Goal: Transaction & Acquisition: Download file/media

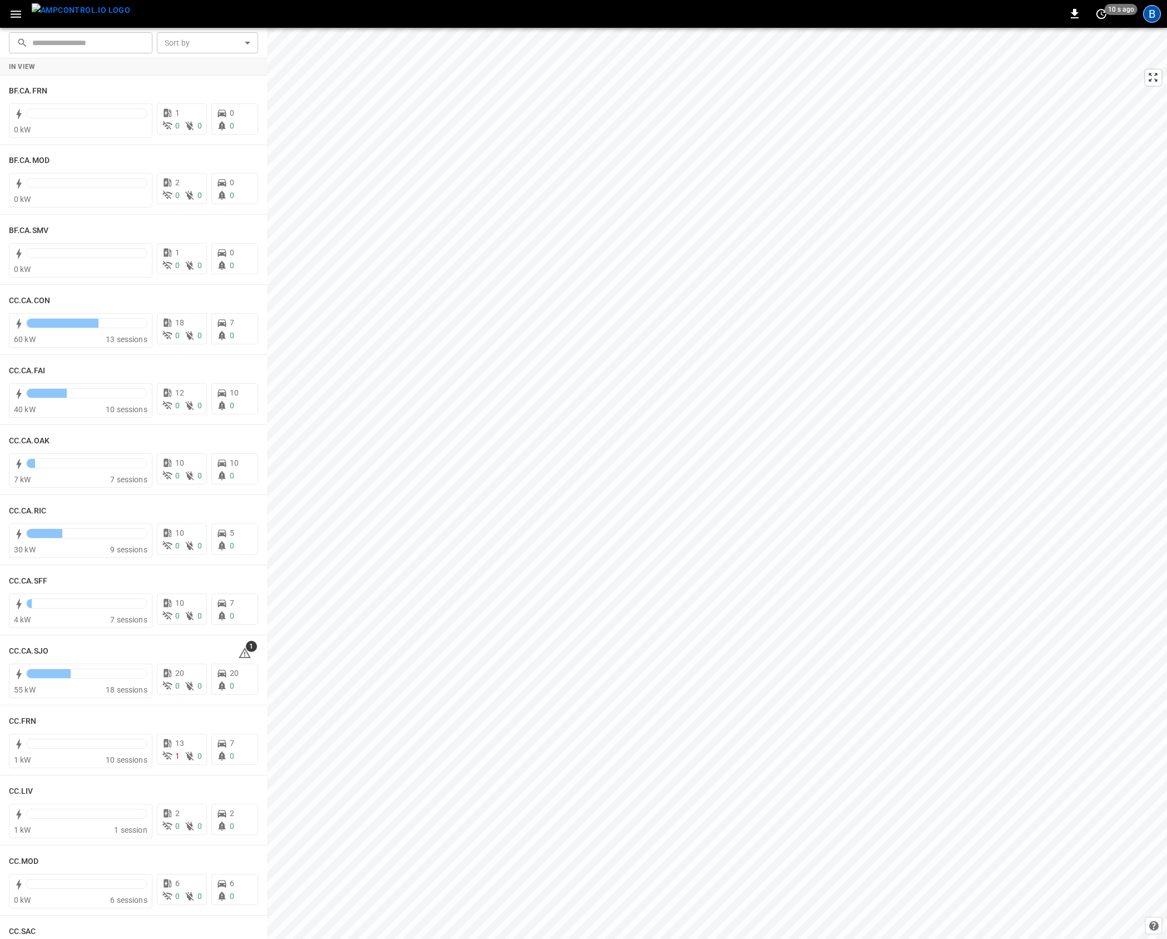
click at [1152, 15] on div "B" at bounding box center [1152, 14] width 18 height 18
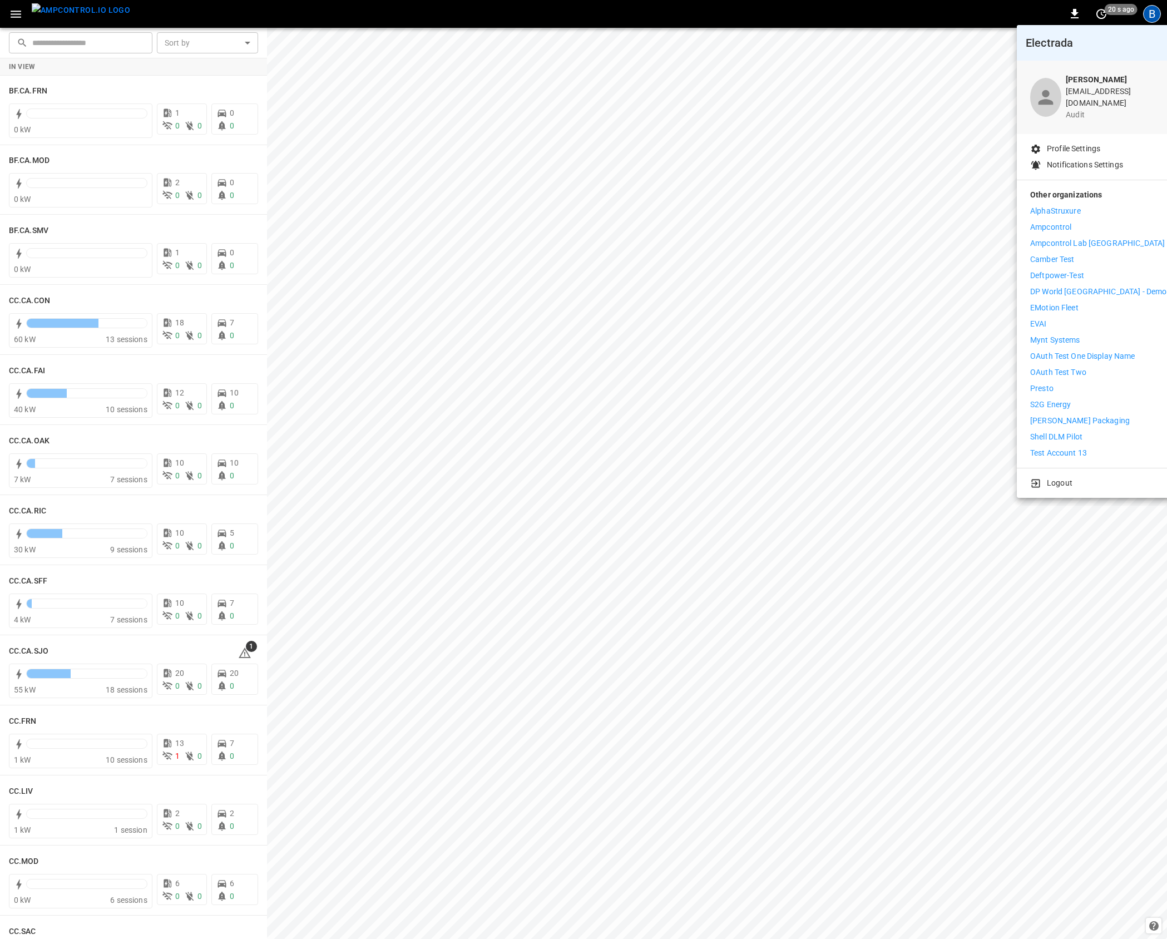
click at [1084, 383] on li "Presto" at bounding box center [1098, 389] width 136 height 12
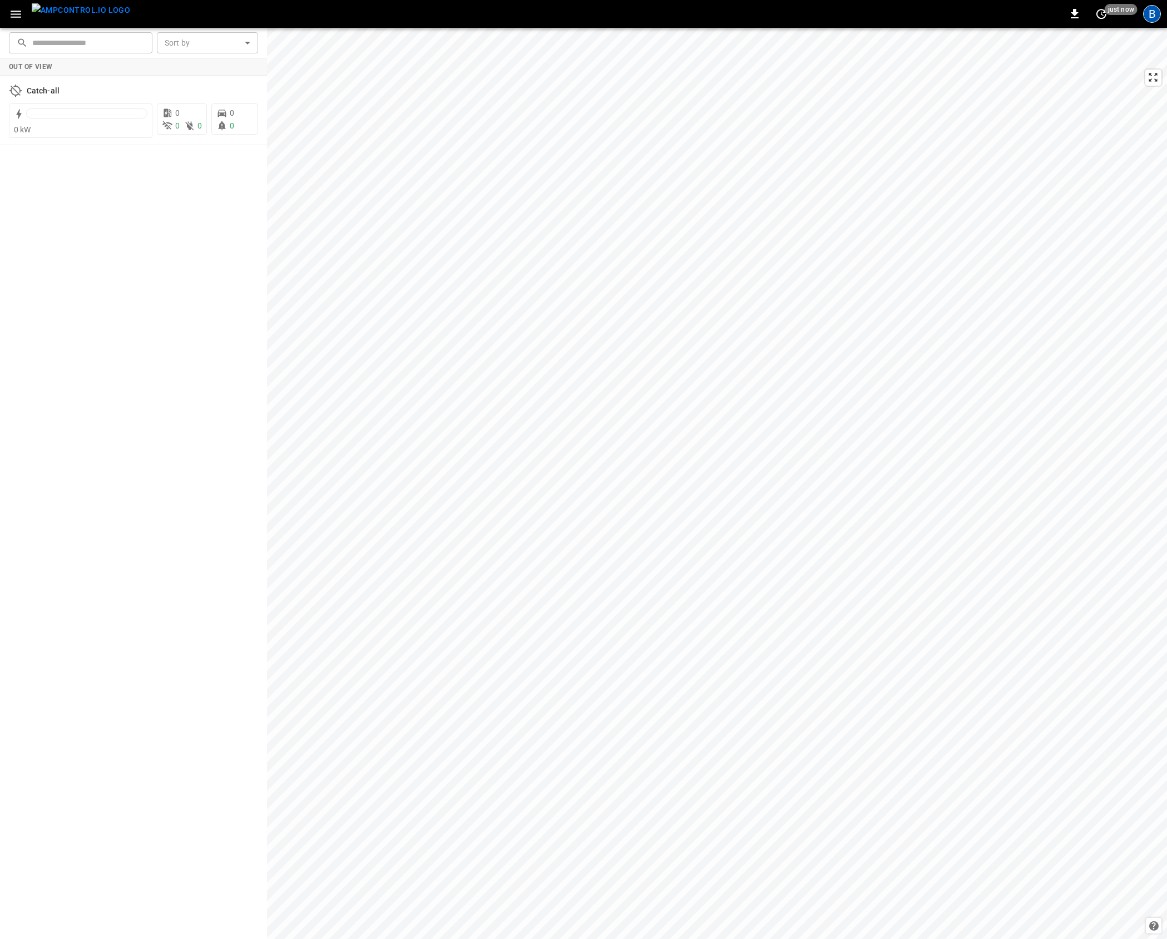
click at [1157, 11] on div "B" at bounding box center [1152, 14] width 18 height 18
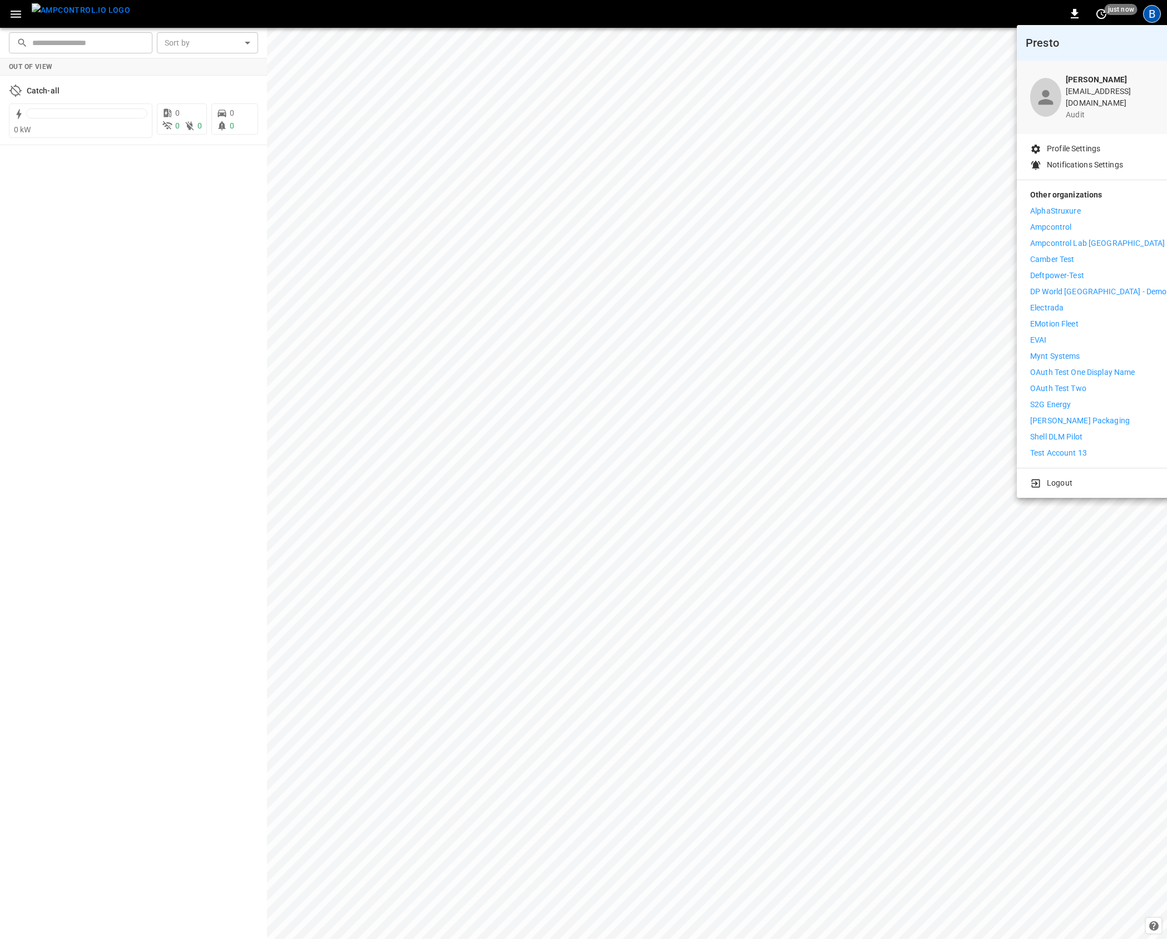
click at [614, 202] on div at bounding box center [583, 469] width 1167 height 939
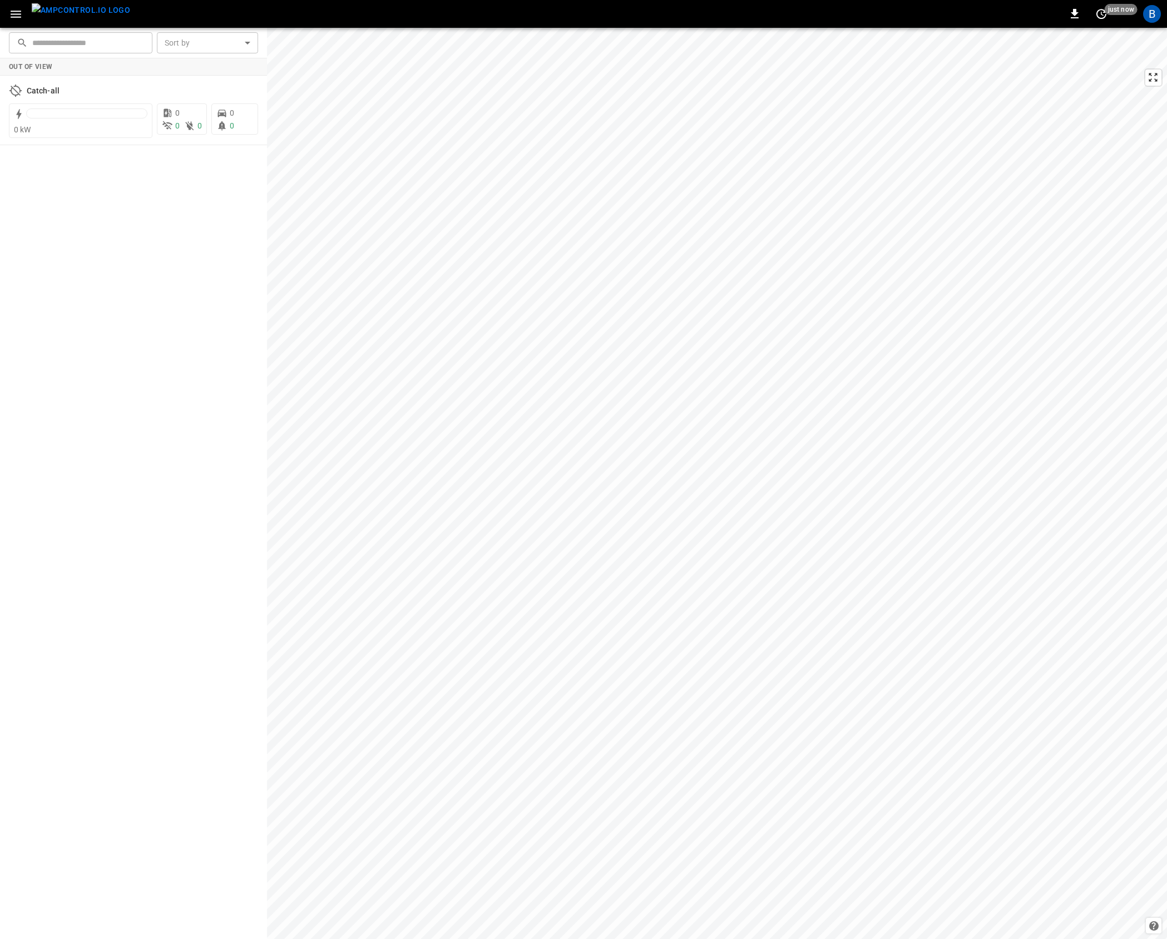
click at [8, 5] on button "button" at bounding box center [15, 14] width 23 height 21
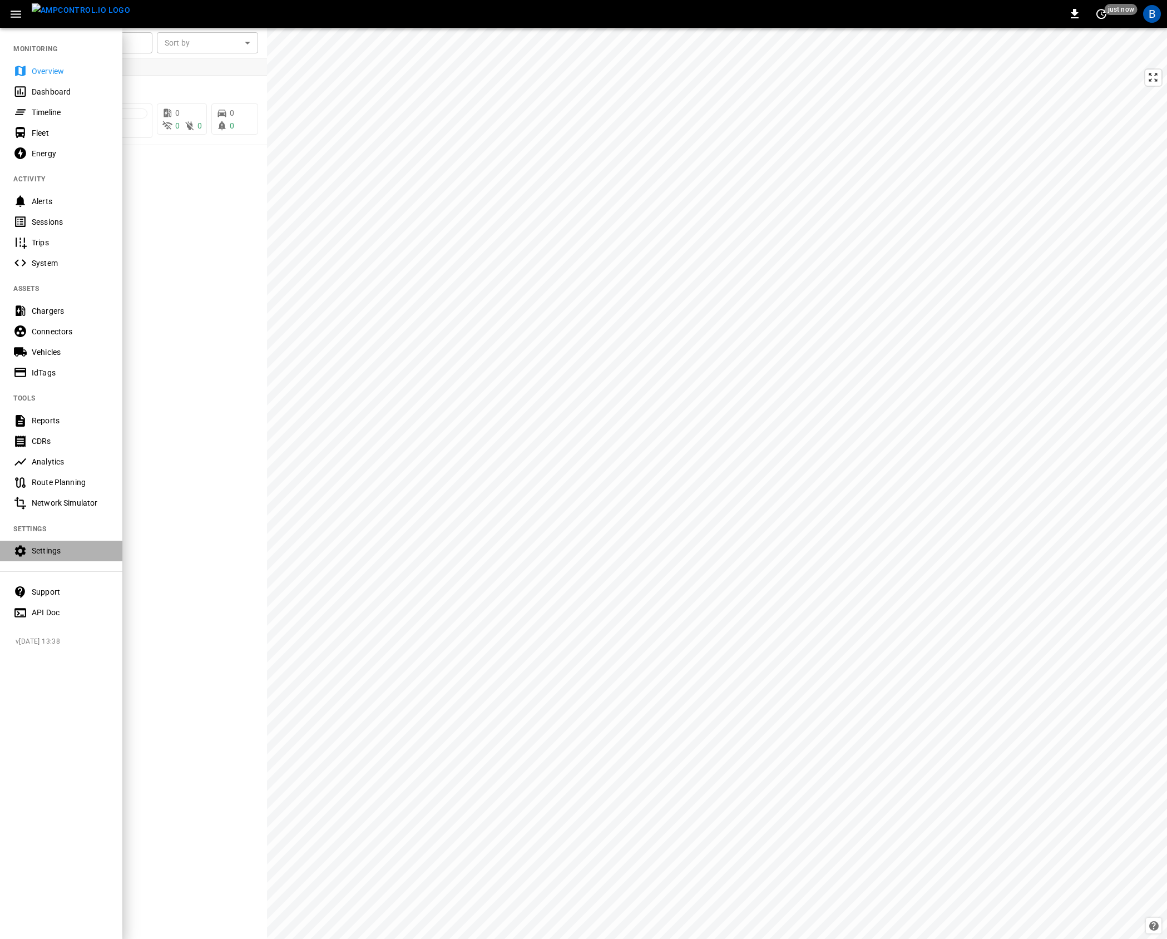
click at [72, 541] on div "Settings" at bounding box center [61, 551] width 122 height 21
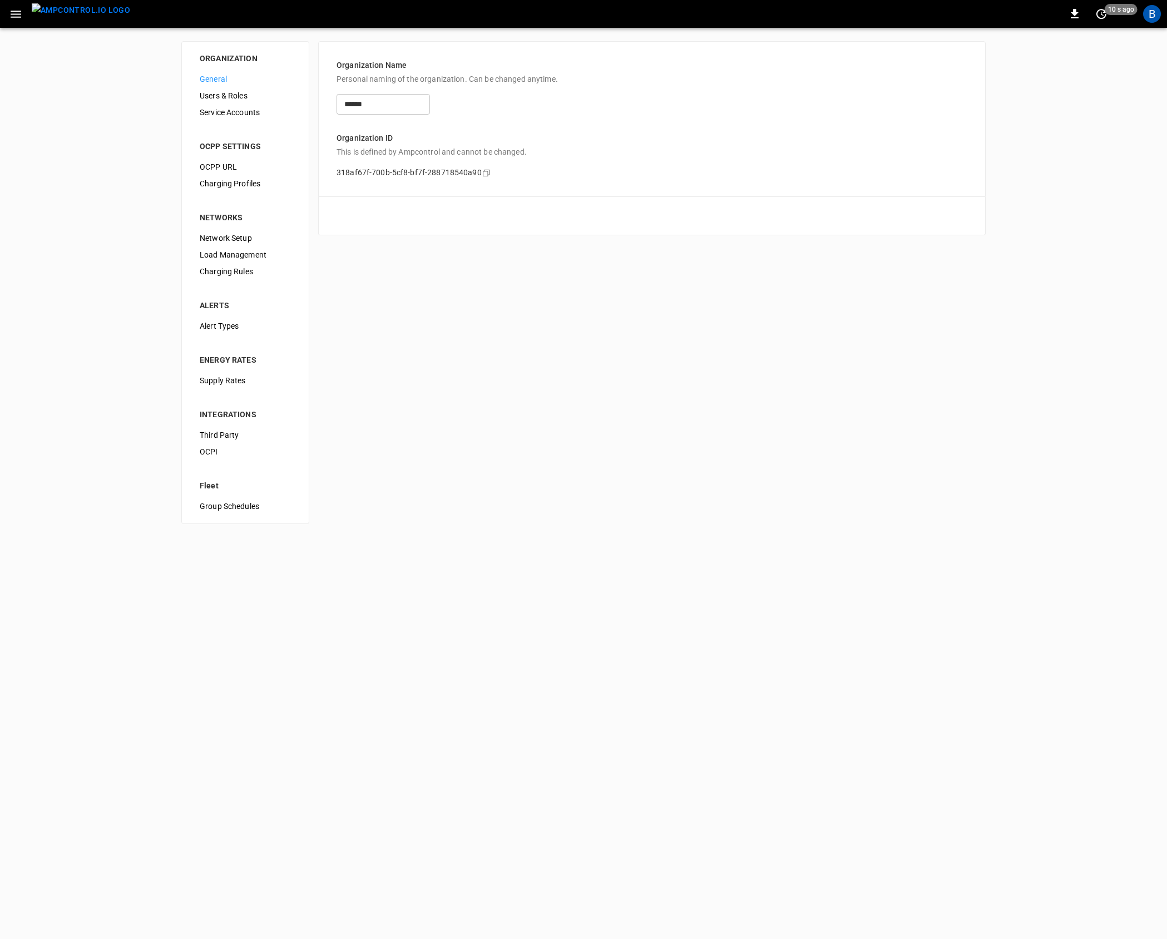
click at [237, 96] on span "Users & Roles" at bounding box center [245, 96] width 91 height 12
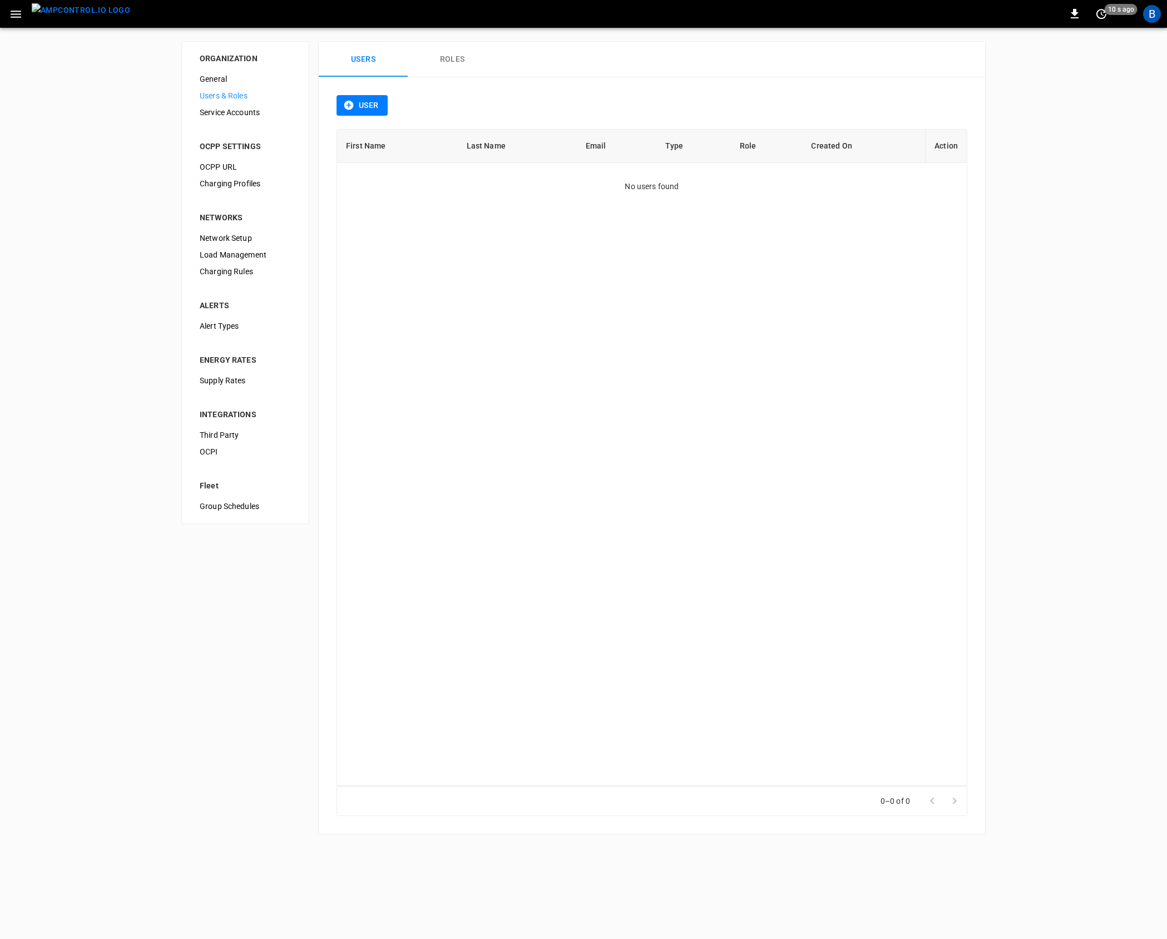
click at [796, 364] on div "First Name Last Name Email Type Role Created On Action No users found" at bounding box center [652, 458] width 631 height 658
click at [451, 63] on button "Roles" at bounding box center [452, 60] width 89 height 36
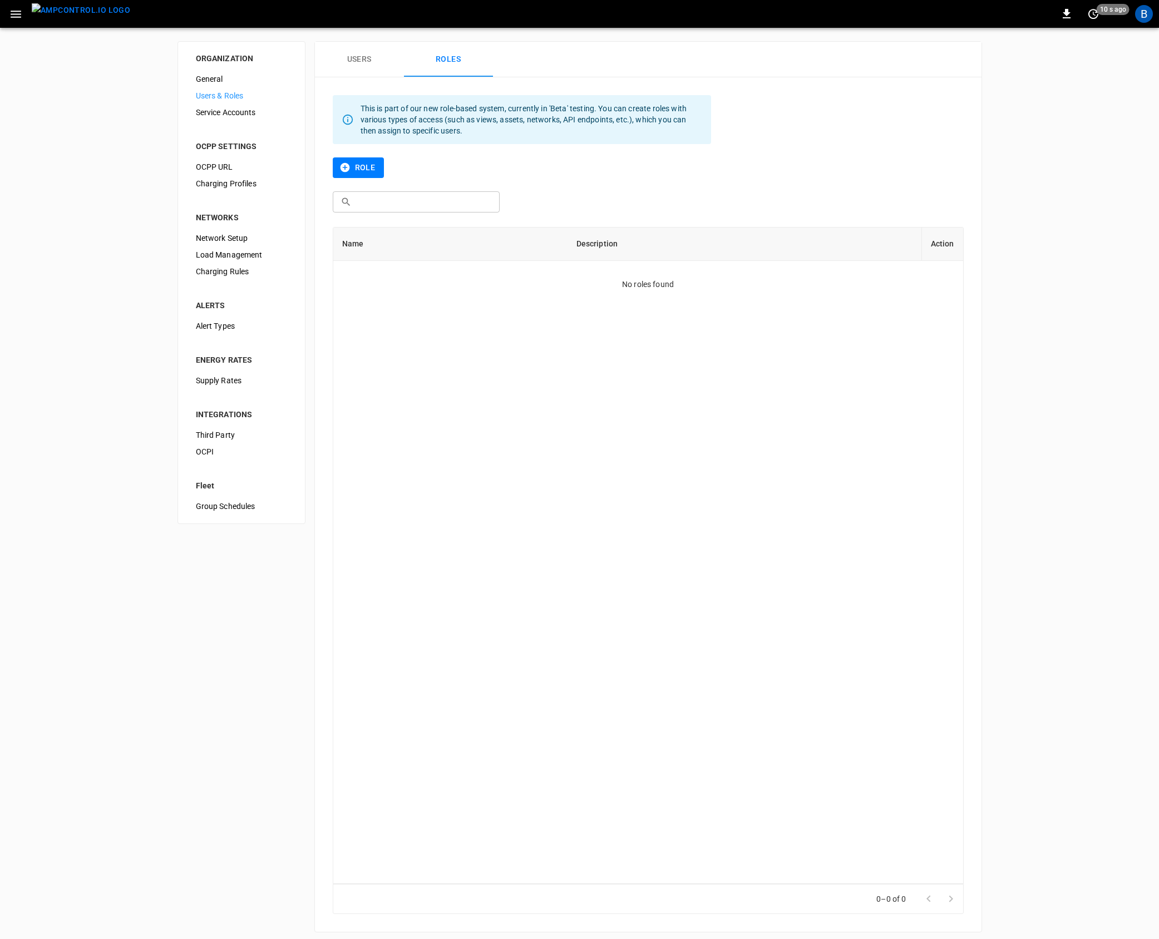
click at [376, 55] on button "Users" at bounding box center [359, 60] width 89 height 36
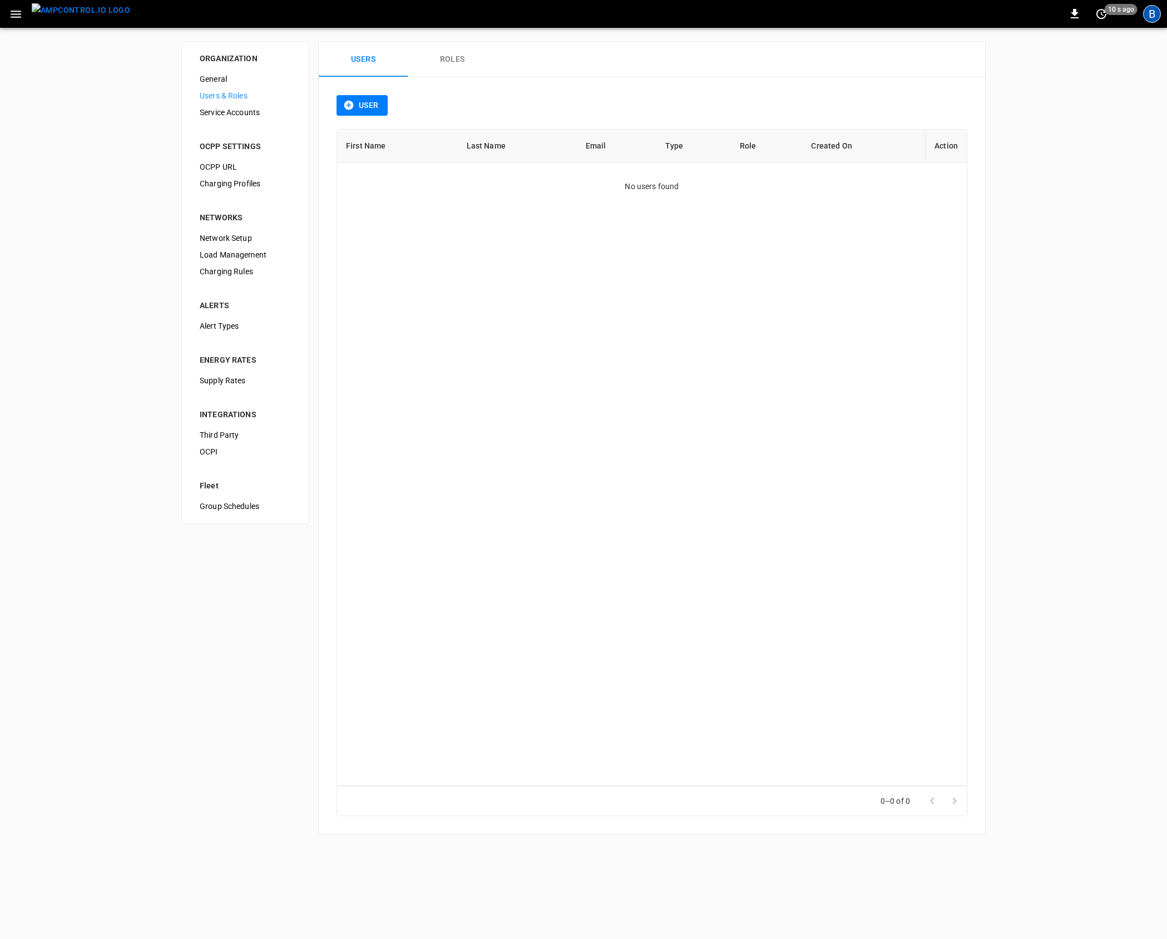
click at [1148, 19] on div "B" at bounding box center [1152, 14] width 18 height 18
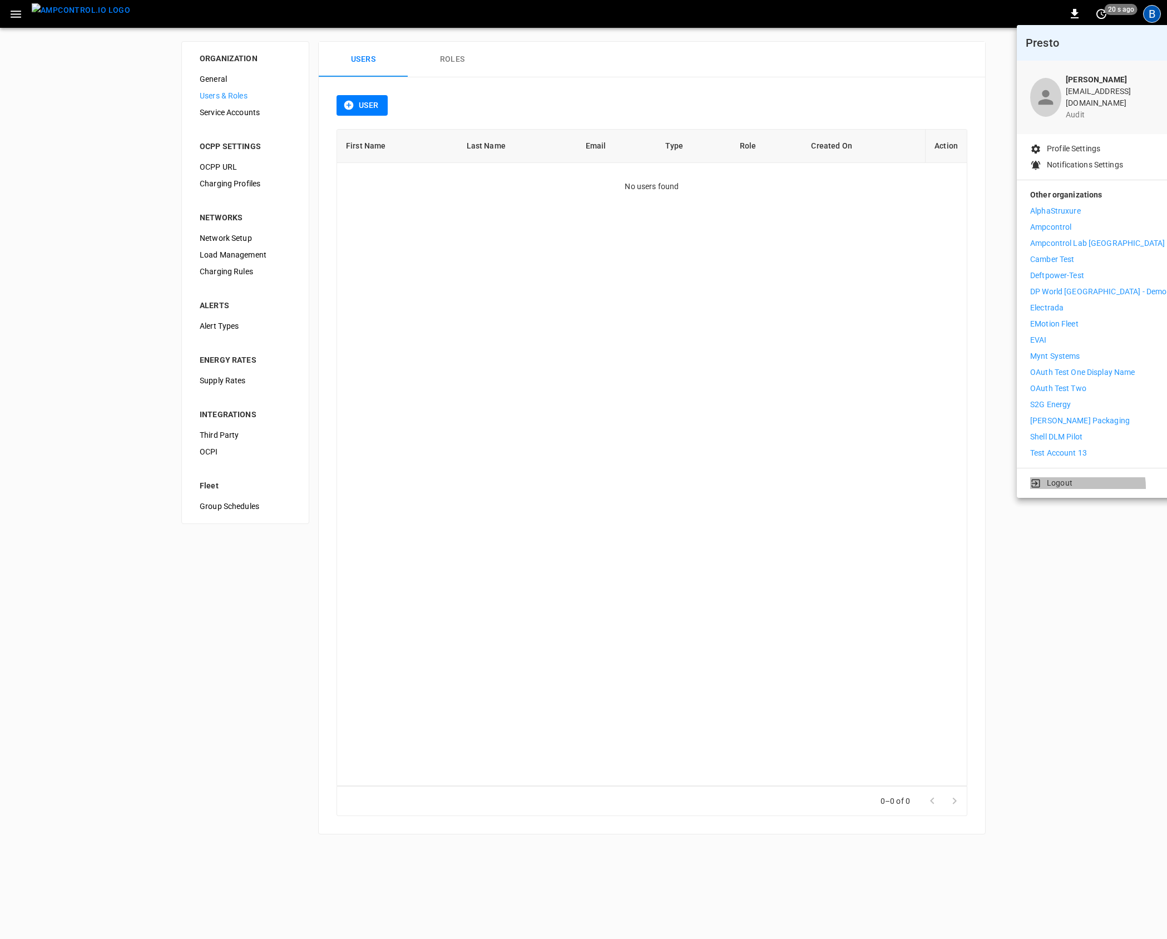
click at [1078, 479] on li "Logout" at bounding box center [1098, 483] width 136 height 12
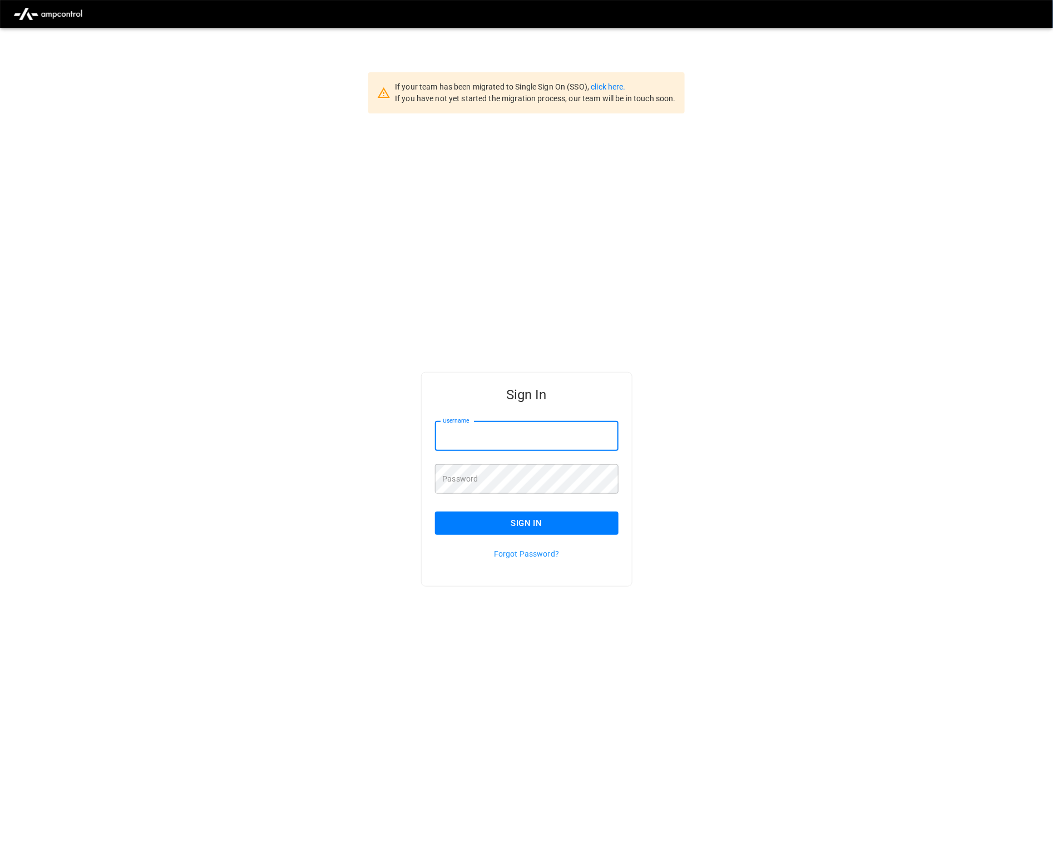
click at [590, 432] on input "Username" at bounding box center [527, 436] width 184 height 29
type input "**********"
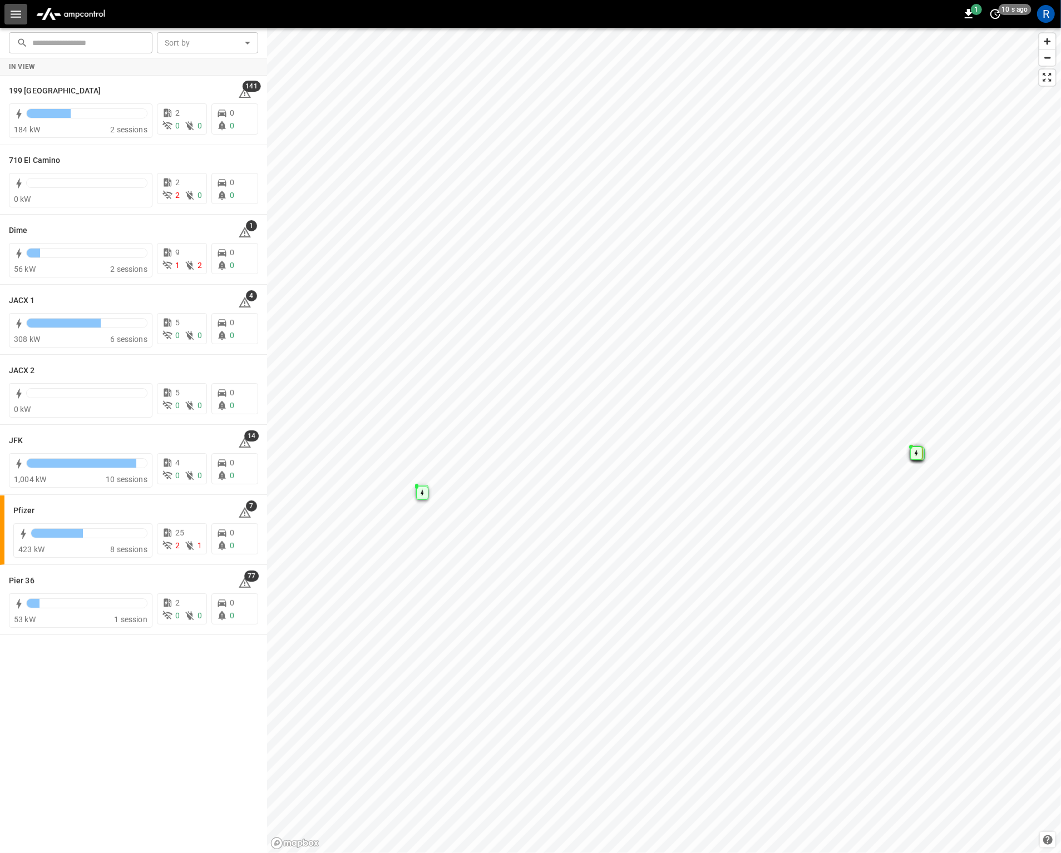
click at [16, 15] on icon "button" at bounding box center [16, 14] width 14 height 14
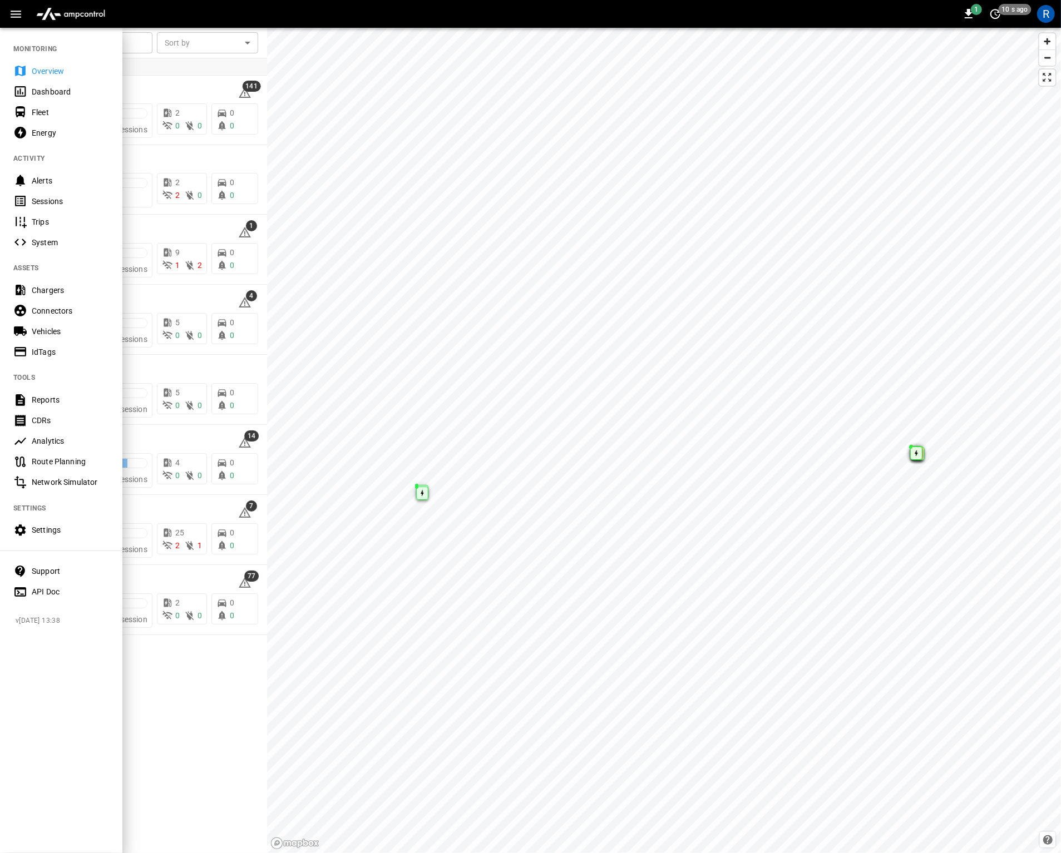
click at [41, 623] on span "v 25-08-13 13:38" at bounding box center [65, 621] width 98 height 11
click at [42, 650] on div "MONITORING Overview Dashboard Fleet Energy ACTIVITY Alerts Sessions Trips Syste…" at bounding box center [61, 440] width 122 height 827
click at [75, 401] on div "Reports" at bounding box center [70, 399] width 77 height 11
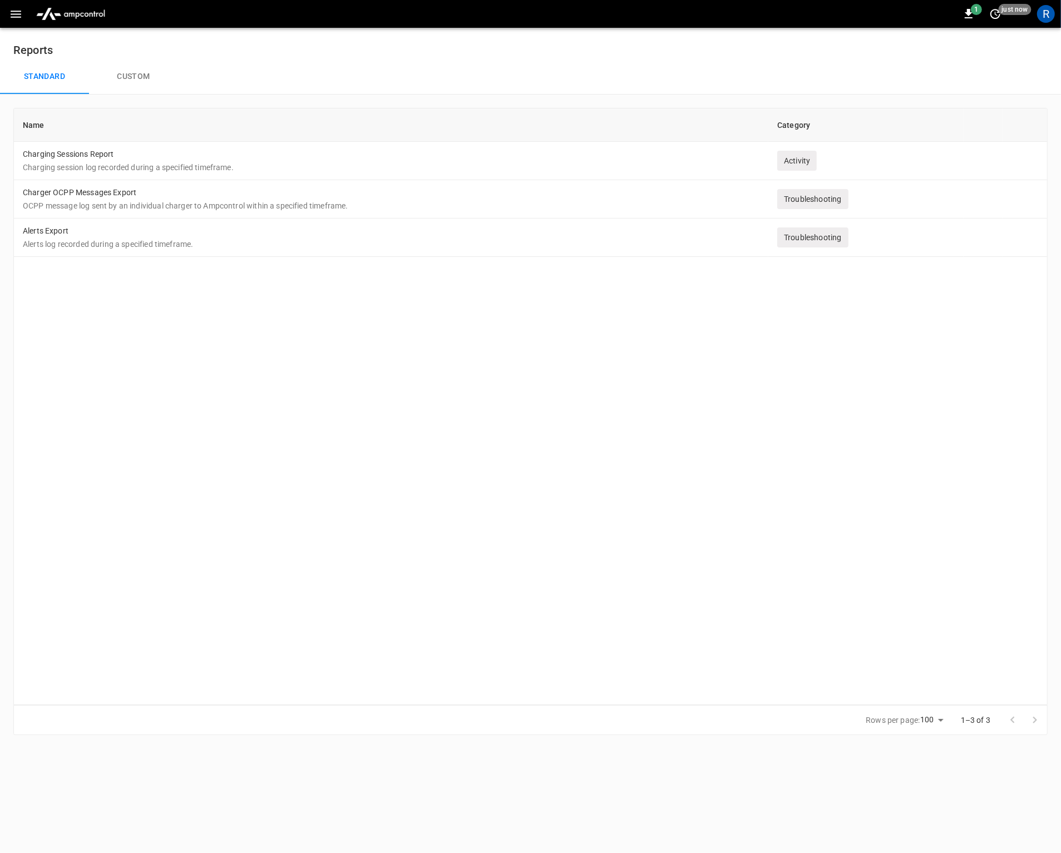
click at [838, 488] on div "Name Category Charging Sessions Report Charging session log recorded during a s…" at bounding box center [530, 406] width 1034 height 597
click at [136, 76] on button "Custom" at bounding box center [133, 77] width 89 height 36
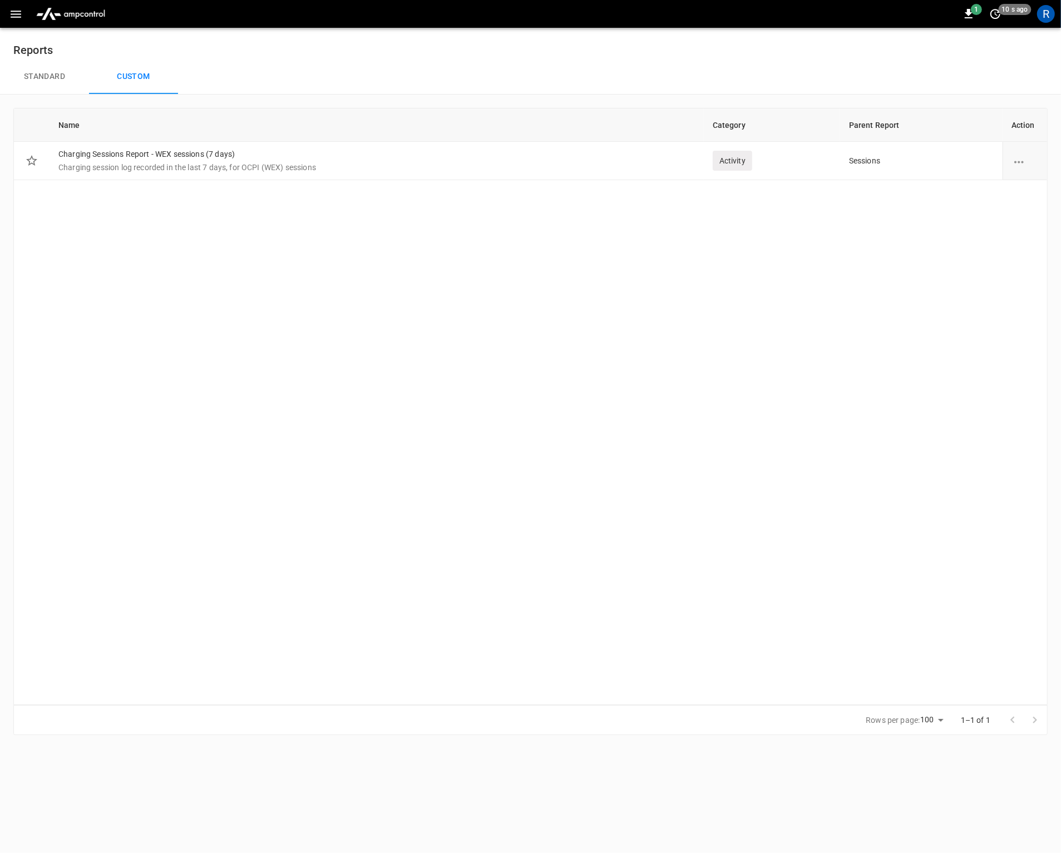
click at [538, 411] on div "Name Category Parent Report Action Charging Sessions Report - WEX sessions (7 d…" at bounding box center [530, 406] width 1034 height 597
click at [423, 170] on p "Charging session log recorded in the last 7 days, for OCPI (WEX) sessions" at bounding box center [376, 167] width 636 height 11
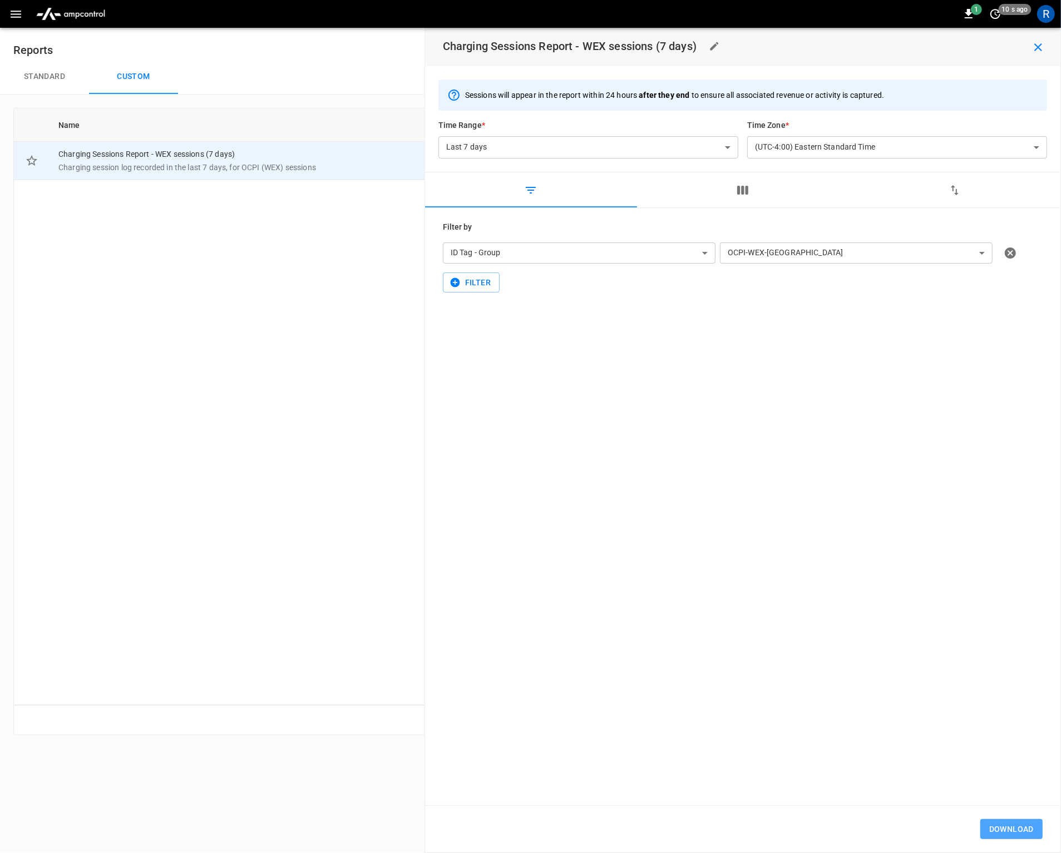
click at [994, 823] on button "Download" at bounding box center [1011, 829] width 62 height 21
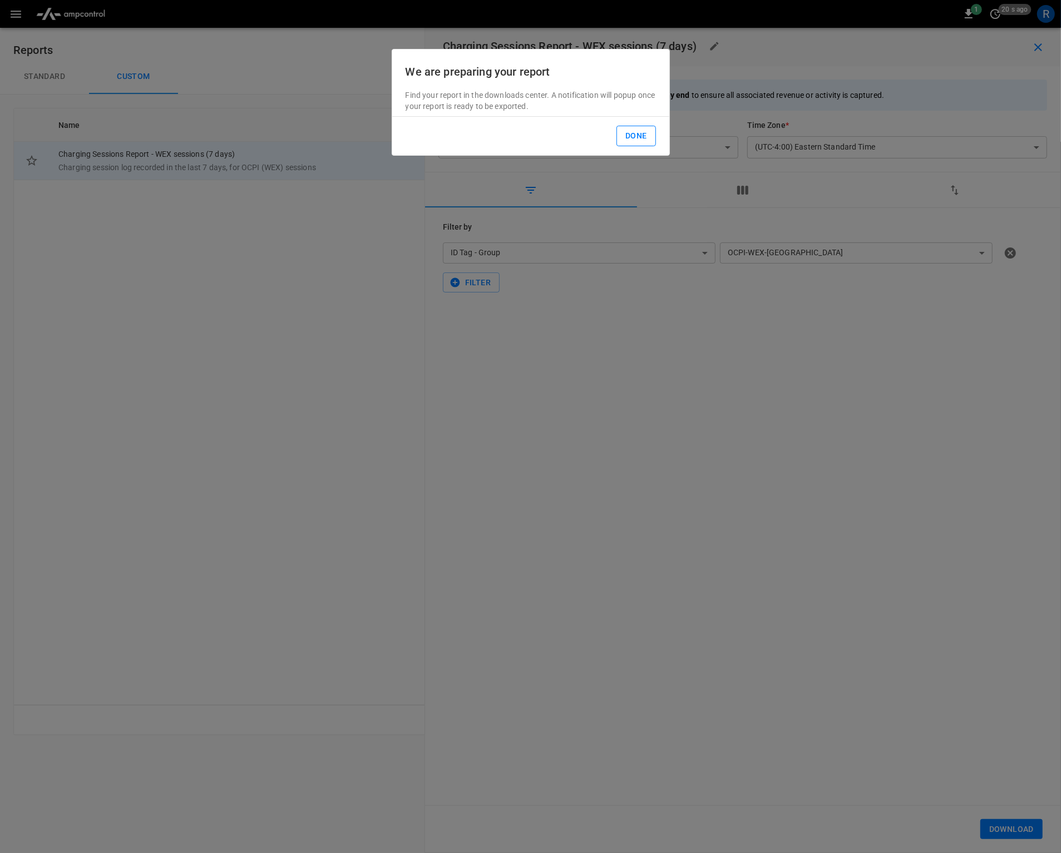
click at [644, 135] on button "Done" at bounding box center [635, 136] width 39 height 21
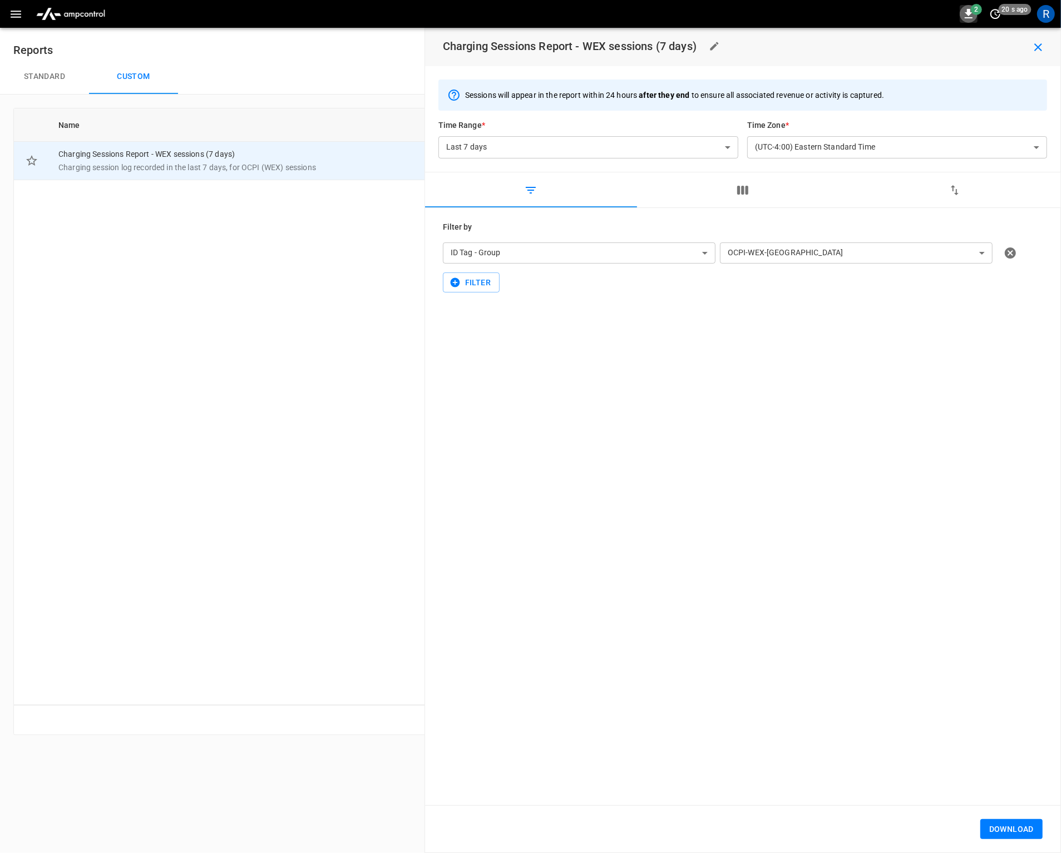
click at [970, 15] on icon "button" at bounding box center [968, 13] width 13 height 13
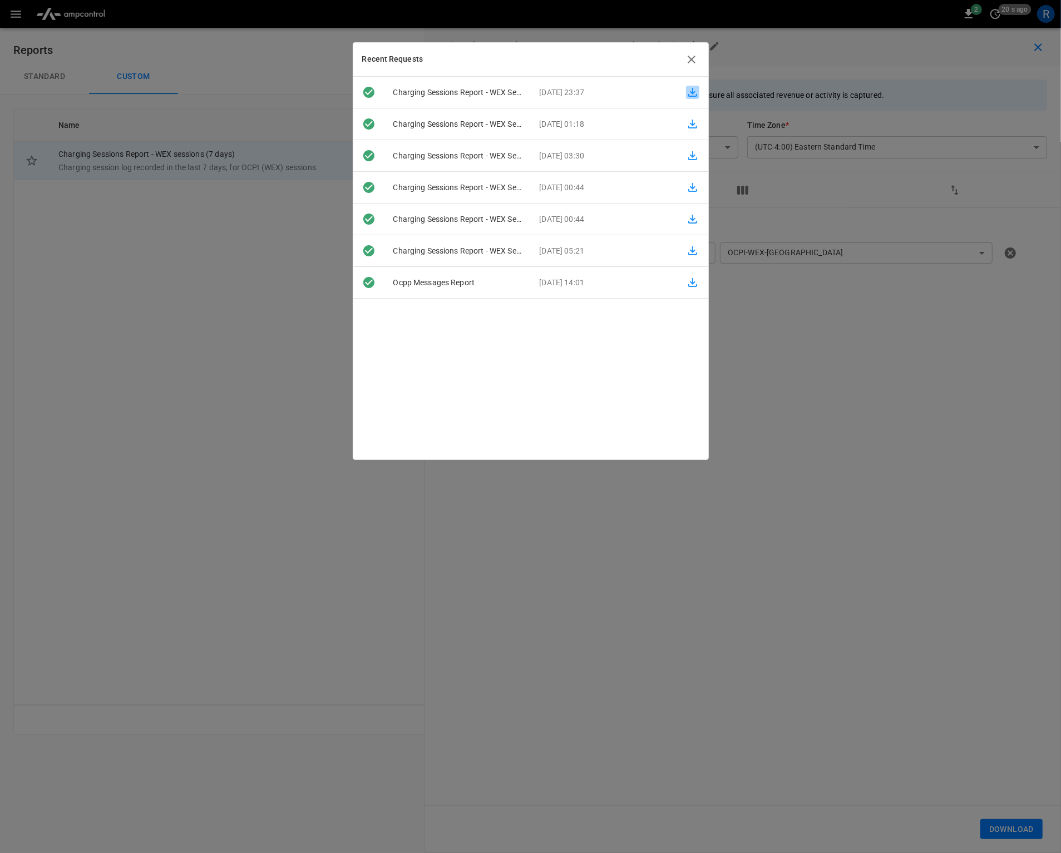
click at [687, 88] on icon "button" at bounding box center [692, 92] width 13 height 13
click at [903, 544] on div at bounding box center [530, 426] width 1061 height 853
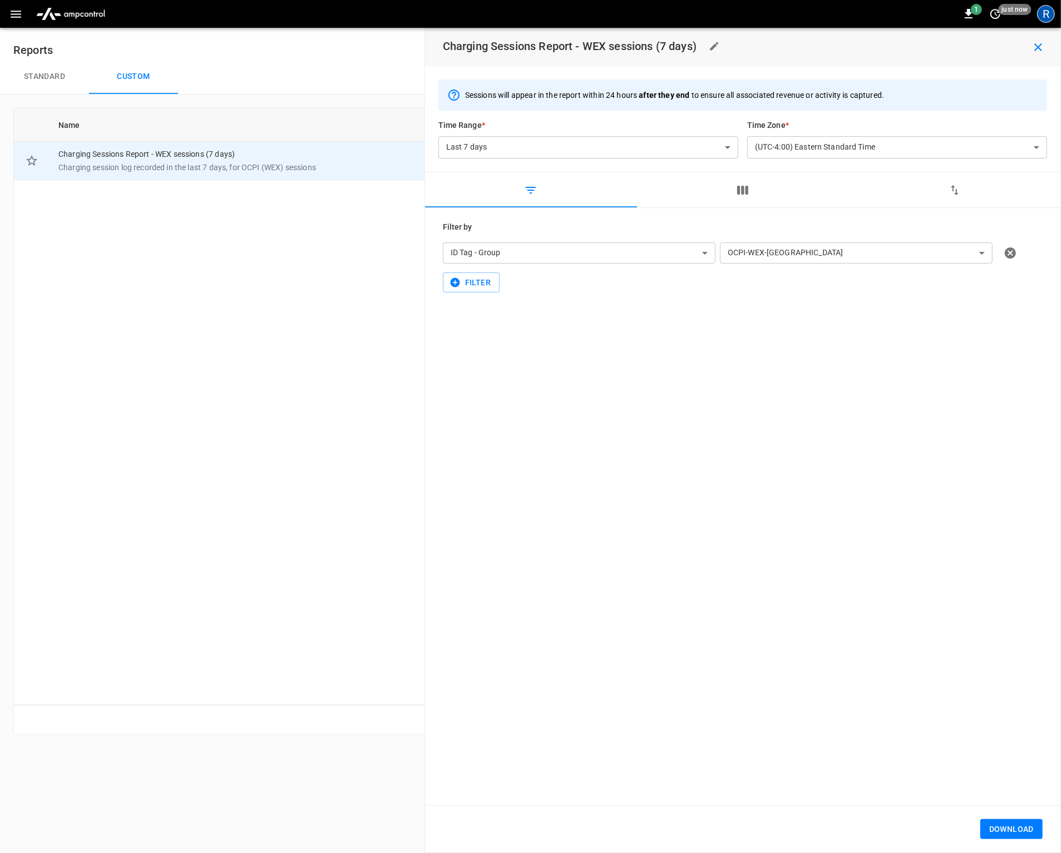
click at [1045, 21] on div "R" at bounding box center [1046, 14] width 18 height 18
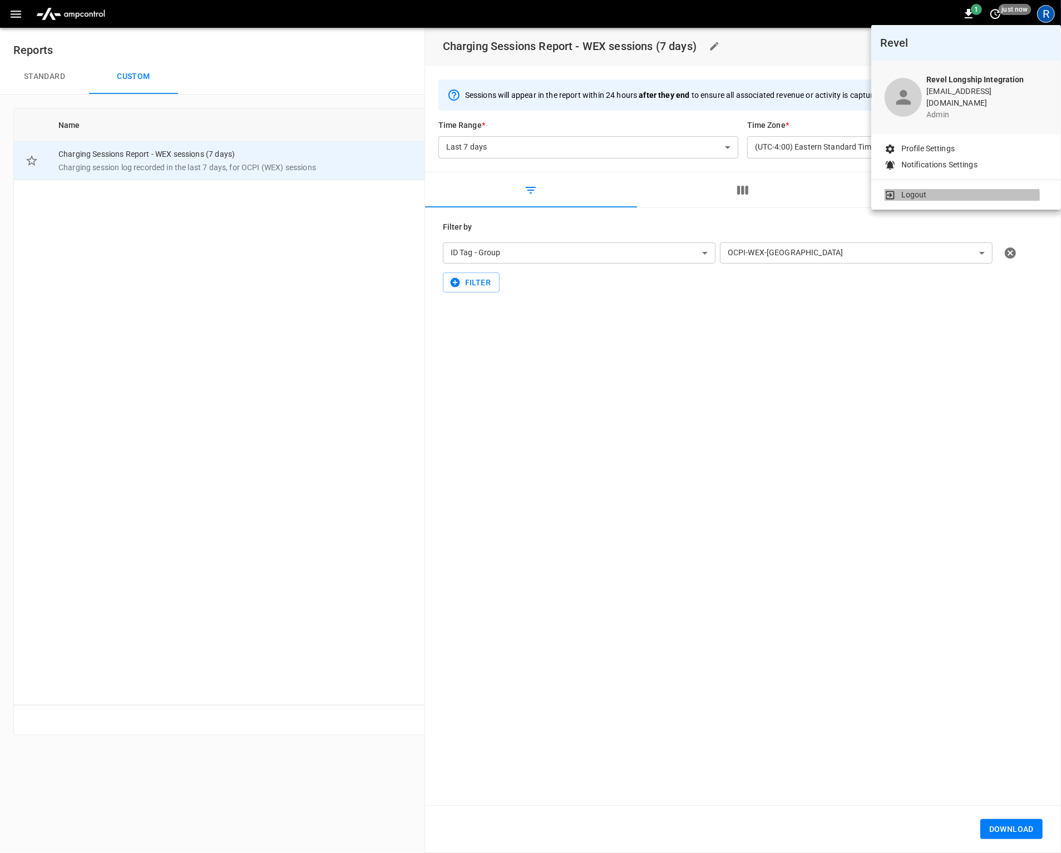
click at [961, 189] on li "Logout" at bounding box center [966, 195] width 163 height 12
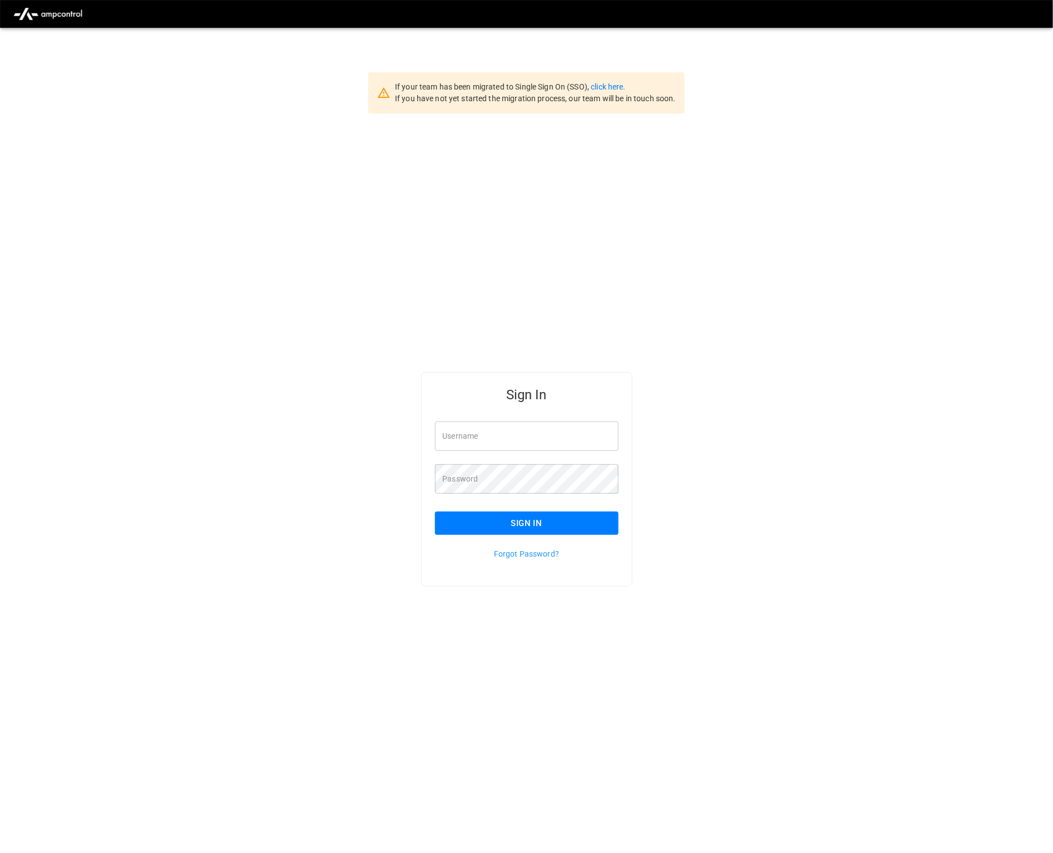
click at [748, 201] on div "Sign In Username Username Password Password Sign In Forgot Password?" at bounding box center [526, 497] width 1053 height 768
